Goal: Information Seeking & Learning: Learn about a topic

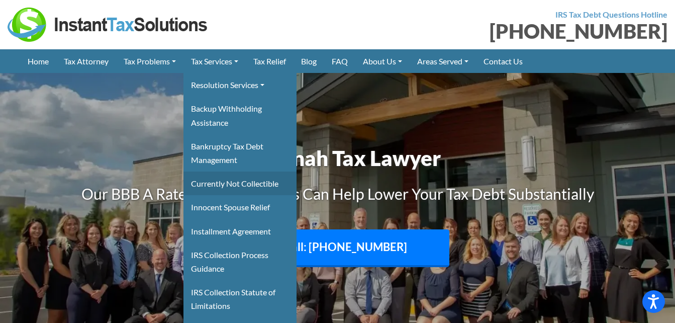
click at [227, 183] on link "Currently Not Collectible" at bounding box center [239, 183] width 113 height 24
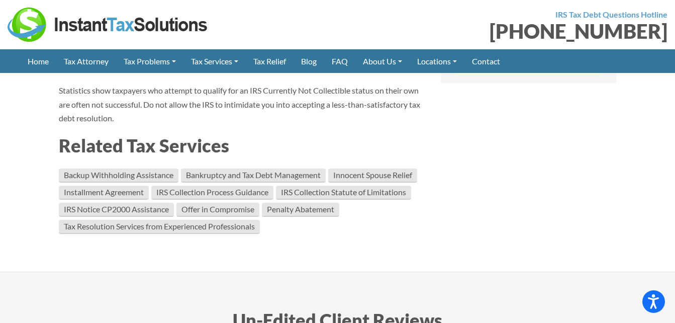
scroll to position [1092, 0]
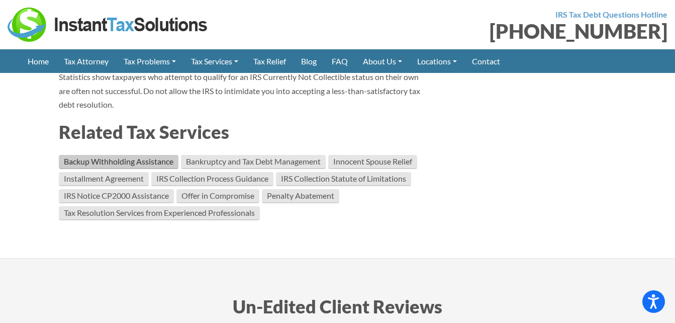
click at [126, 159] on link "Backup Withholding Assistance" at bounding box center [119, 162] width 120 height 14
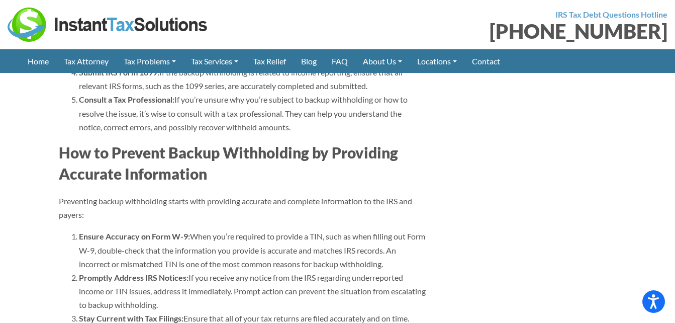
scroll to position [2638, 0]
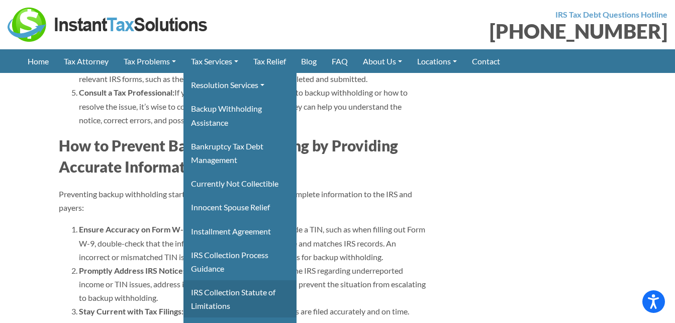
click at [249, 291] on link "IRS Collection Statute of Limitations" at bounding box center [239, 298] width 113 height 37
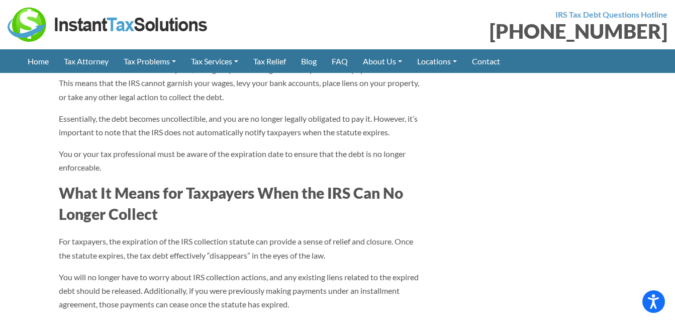
scroll to position [1419, 0]
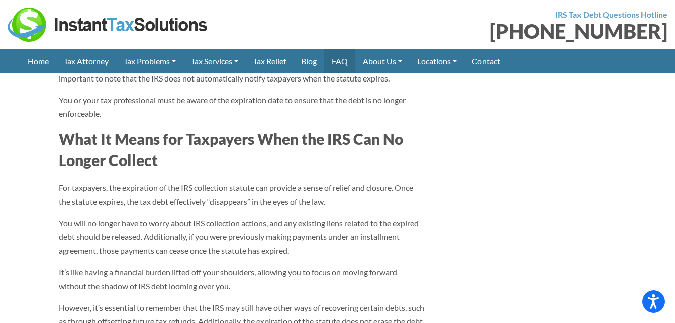
click at [349, 59] on link "FAQ" at bounding box center [339, 61] width 31 height 24
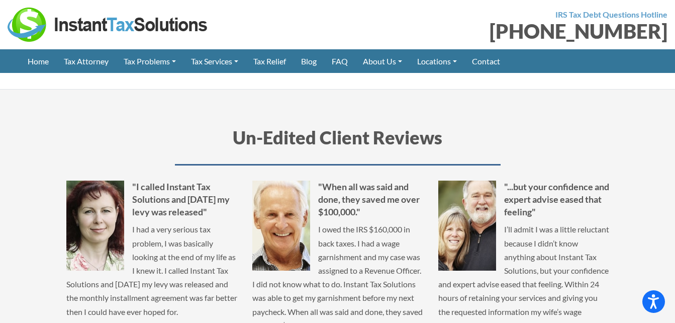
scroll to position [1433, 0]
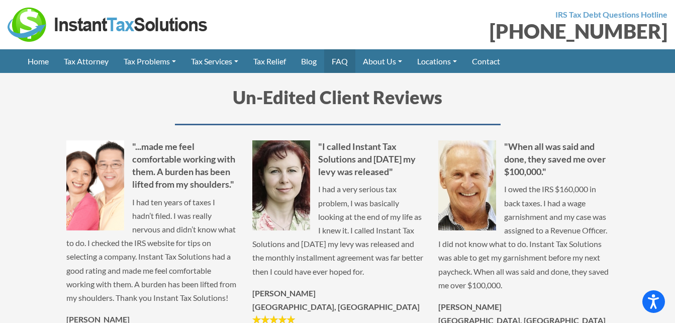
click at [349, 60] on link "FAQ" at bounding box center [339, 61] width 31 height 24
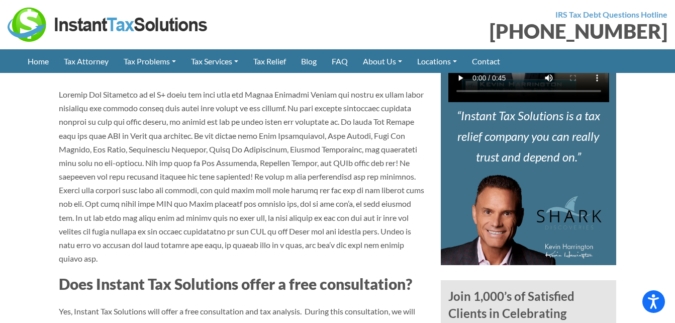
scroll to position [529, 0]
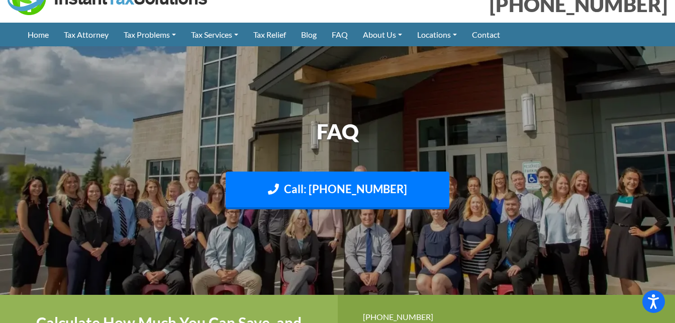
scroll to position [0, 0]
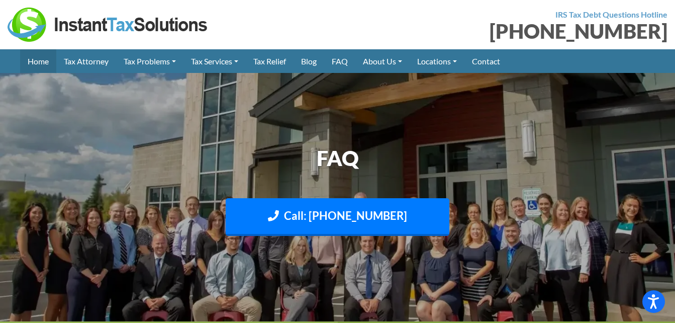
click at [32, 58] on link "Home" at bounding box center [38, 61] width 36 height 24
